Goal: Information Seeking & Learning: Learn about a topic

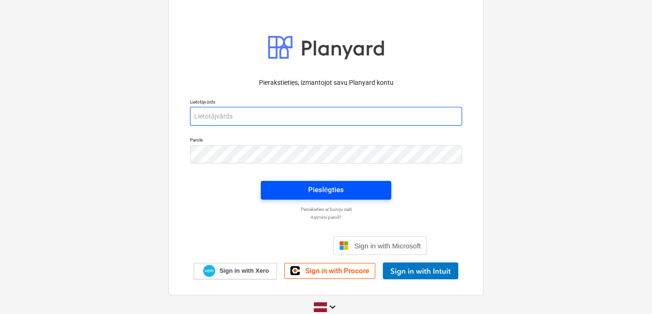
type input "[PERSON_NAME][EMAIL_ADDRESS][DOMAIN_NAME]"
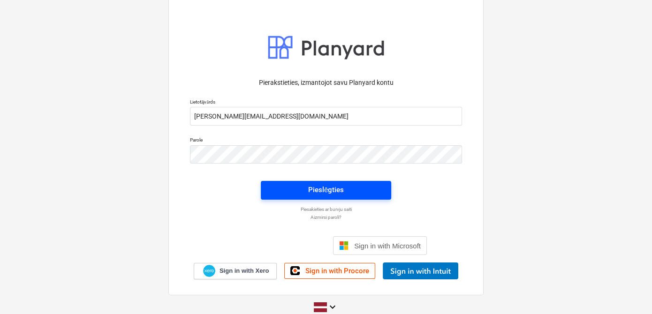
click at [332, 185] on div "Pieslēgties" at bounding box center [326, 190] width 36 height 12
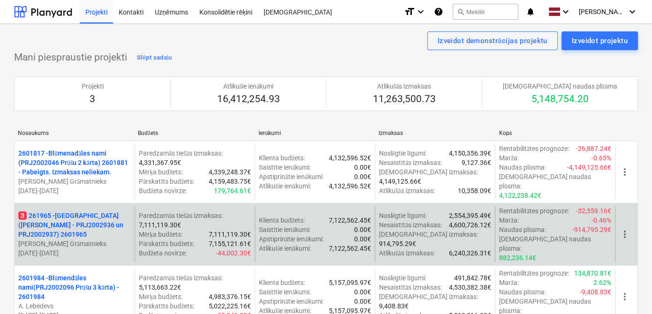
click at [68, 211] on p "3 261965 - [GEOGRAPHIC_DATA] ([PERSON_NAME] - PRJ2002936 un PRJ2002937) 2601965" at bounding box center [74, 225] width 113 height 28
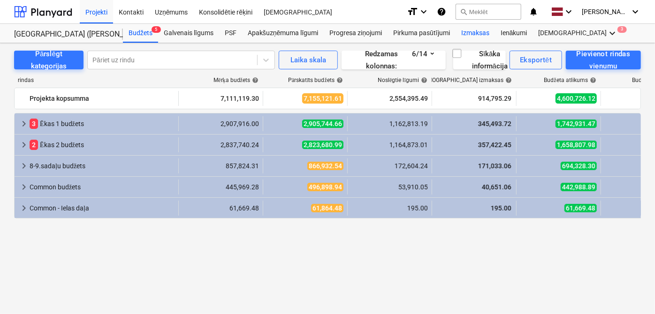
click at [468, 31] on div "Izmaksas" at bounding box center [475, 33] width 39 height 19
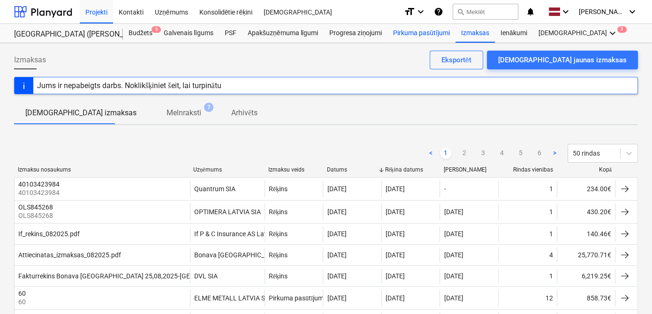
click at [430, 28] on div "Pirkuma pasūtījumi" at bounding box center [422, 33] width 68 height 19
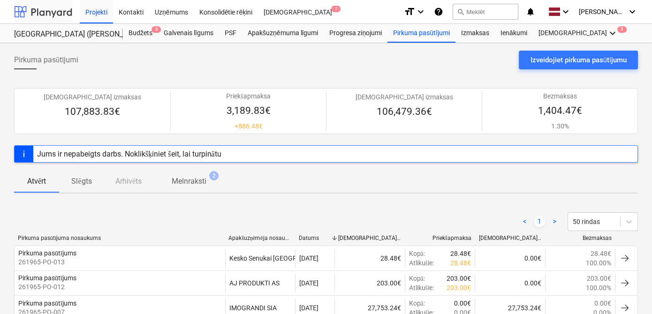
click at [56, 11] on div at bounding box center [43, 11] width 58 height 23
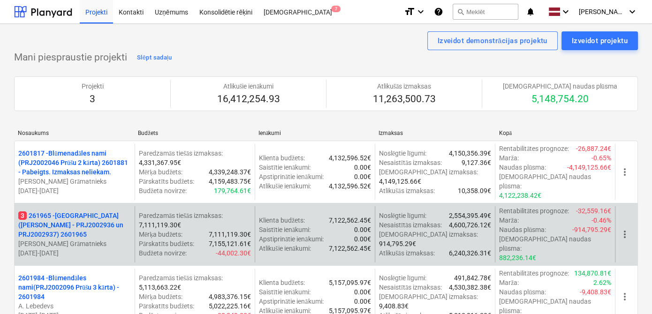
click at [72, 211] on p "3 261965 - [GEOGRAPHIC_DATA] ([PERSON_NAME] - PRJ2002936 un PRJ2002937) 2601965" at bounding box center [74, 225] width 113 height 28
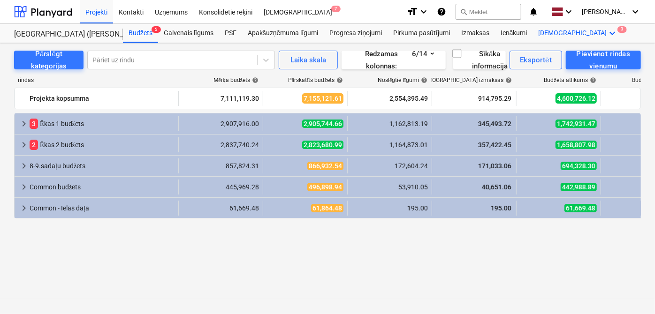
click at [607, 32] on icon "keyboard_arrow_down" at bounding box center [612, 33] width 11 height 11
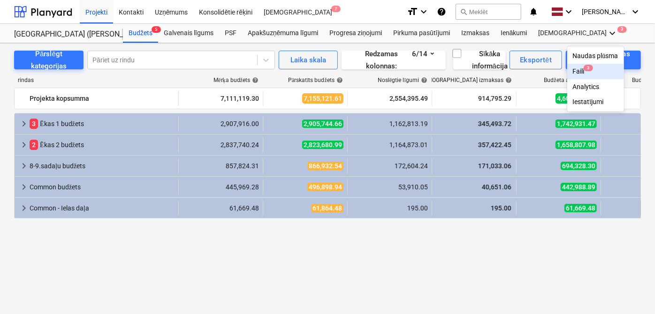
click at [573, 71] on div "Faili 3" at bounding box center [596, 72] width 46 height 8
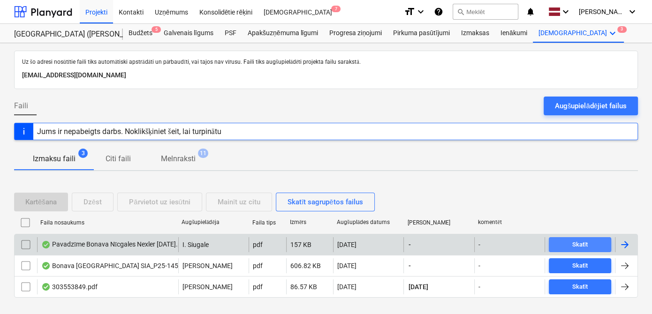
click at [579, 243] on div "Skatīt" at bounding box center [581, 245] width 16 height 11
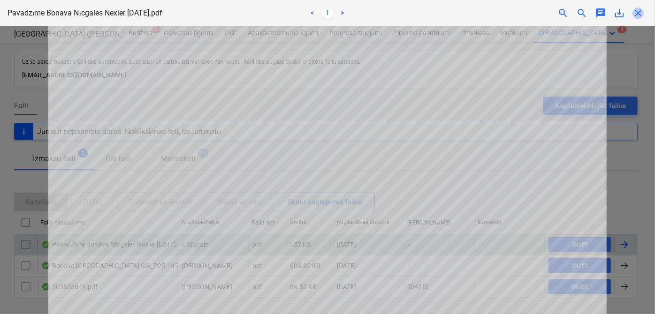
click at [642, 15] on span "close" at bounding box center [638, 13] width 11 height 11
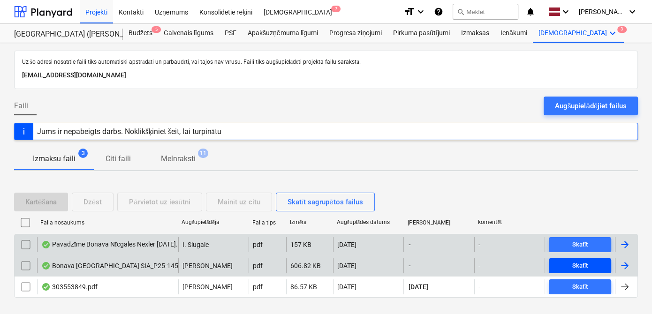
click at [587, 263] on div "Skatīt" at bounding box center [581, 266] width 16 height 11
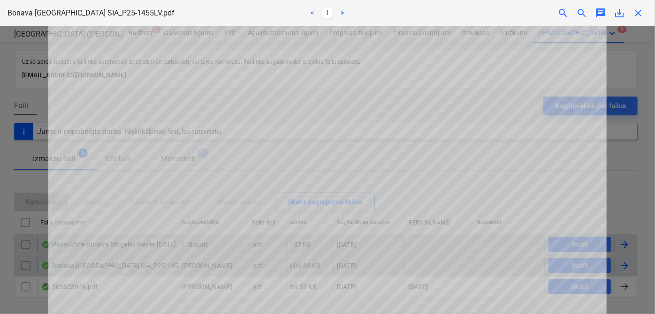
click at [640, 13] on span "close" at bounding box center [638, 13] width 11 height 11
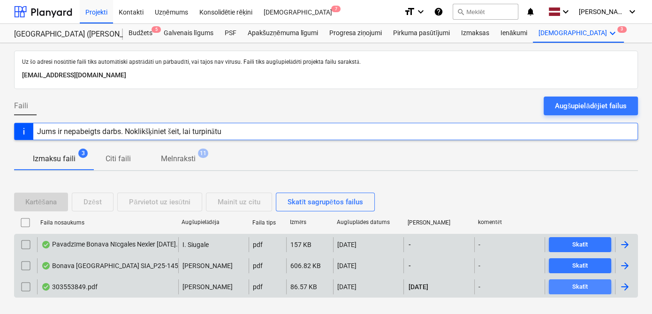
click at [576, 285] on div "Skatīt" at bounding box center [581, 287] width 16 height 11
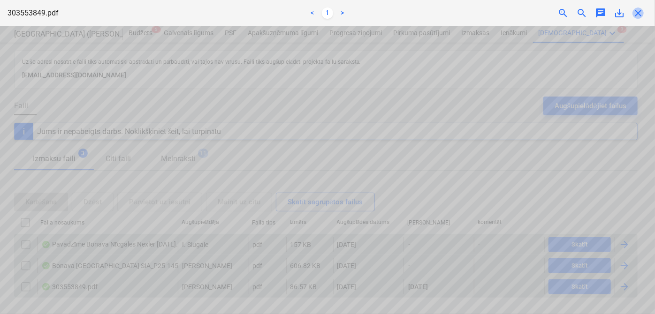
click at [639, 10] on span "close" at bounding box center [638, 13] width 11 height 11
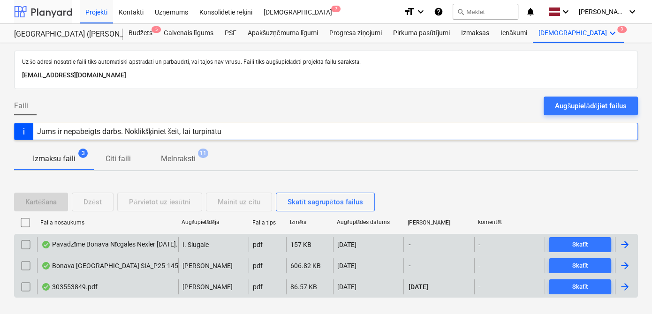
click at [49, 11] on div at bounding box center [43, 11] width 58 height 23
